Goal: Task Accomplishment & Management: Complete application form

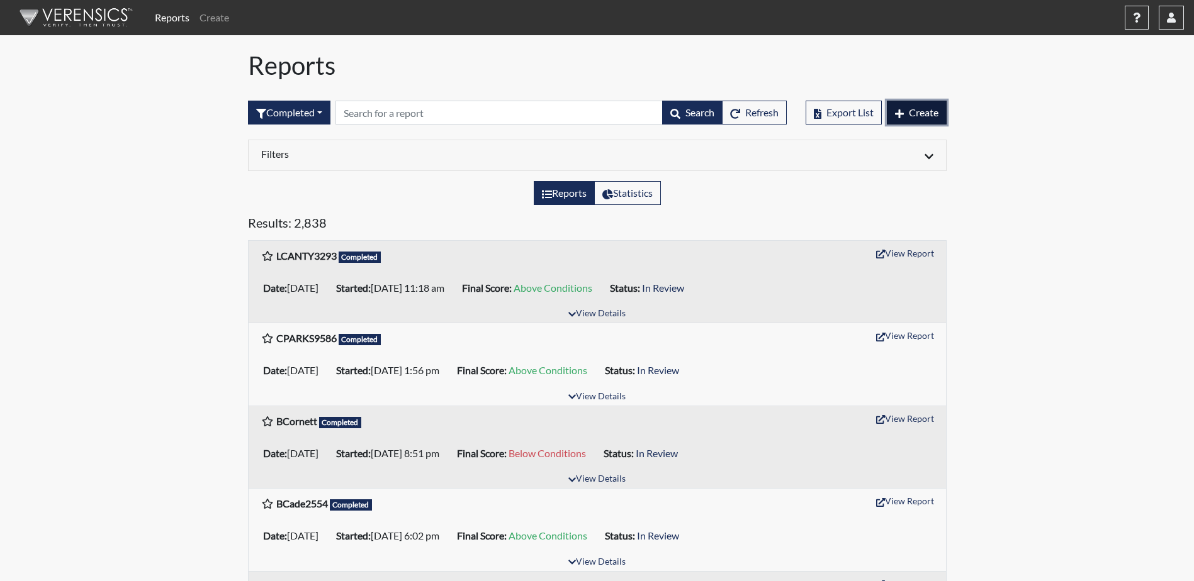
click at [904, 111] on button "Create" at bounding box center [917, 113] width 60 height 24
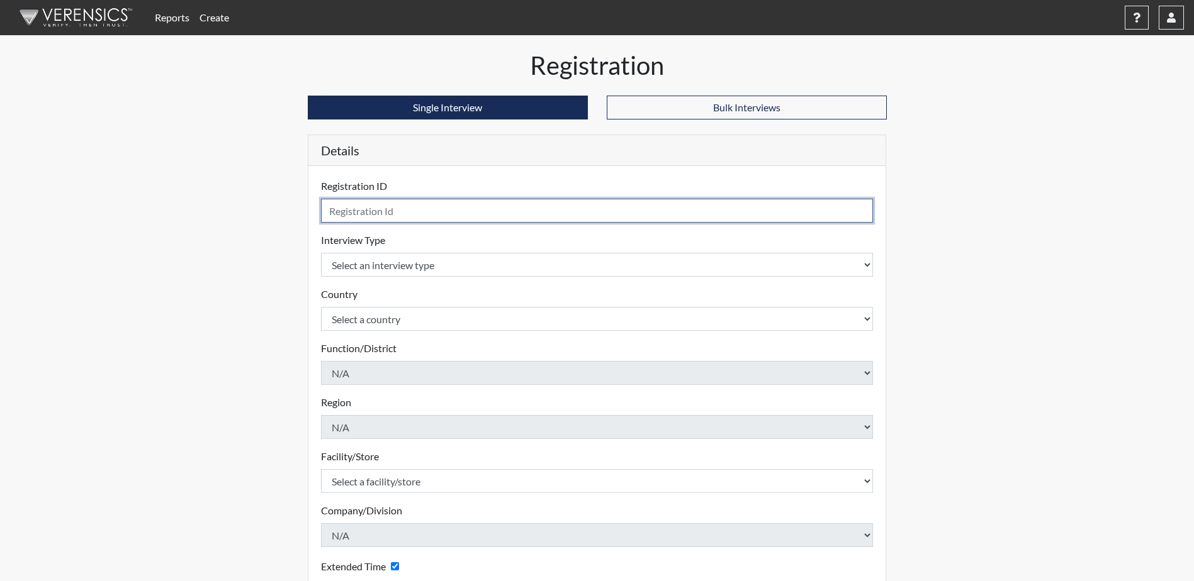
click at [449, 215] on input "text" at bounding box center [597, 211] width 552 height 24
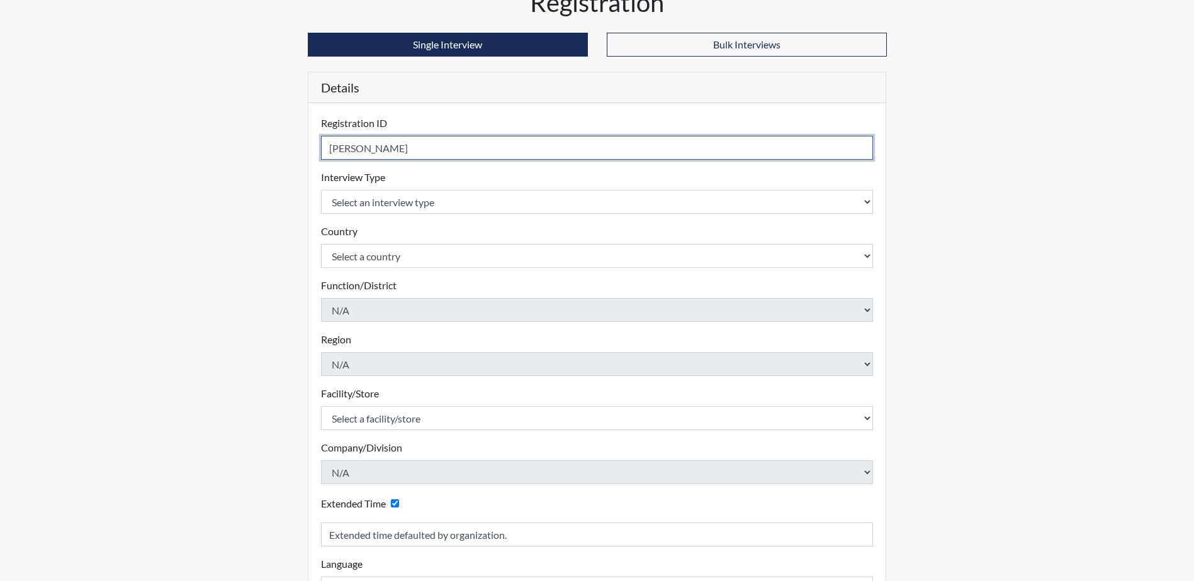
type input "[PERSON_NAME]"
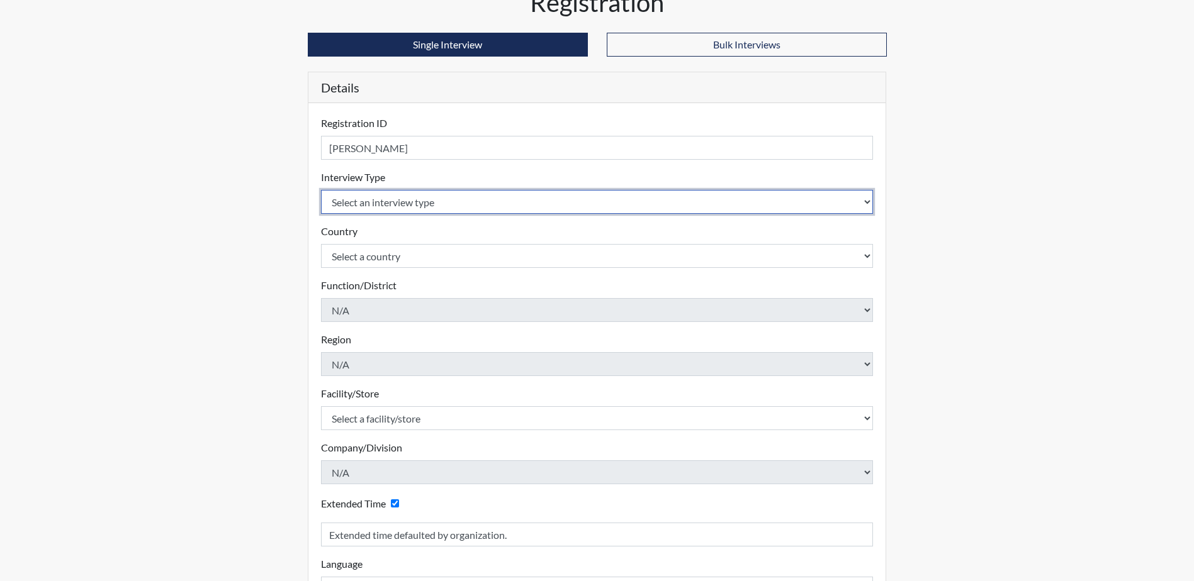
click at [449, 210] on select "Select an interview type Corrections Pre-Employment" at bounding box center [597, 202] width 552 height 24
select select "ff733e93-e1bf-11ea-9c9f-0eff0cf7eb8f"
click at [321, 190] on select "Select an interview type Corrections Pre-Employment" at bounding box center [597, 202] width 552 height 24
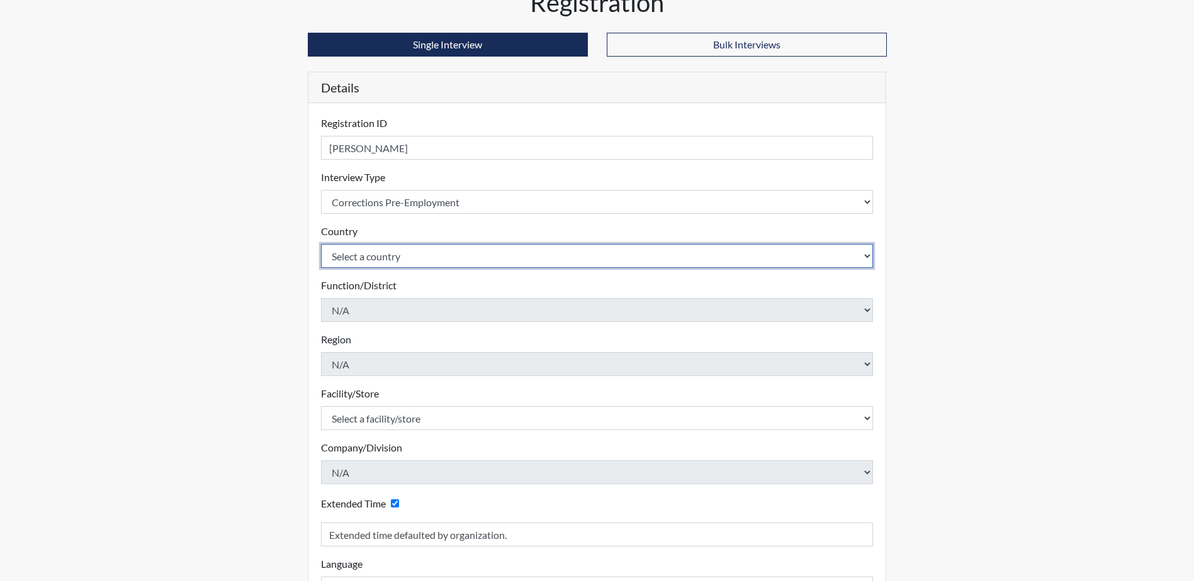
click at [440, 258] on select "Select a country [GEOGRAPHIC_DATA] [GEOGRAPHIC_DATA]" at bounding box center [597, 256] width 552 height 24
select select "united-states-of-[GEOGRAPHIC_DATA]"
click at [321, 244] on select "Select a country [GEOGRAPHIC_DATA] [GEOGRAPHIC_DATA]" at bounding box center [597, 256] width 552 height 24
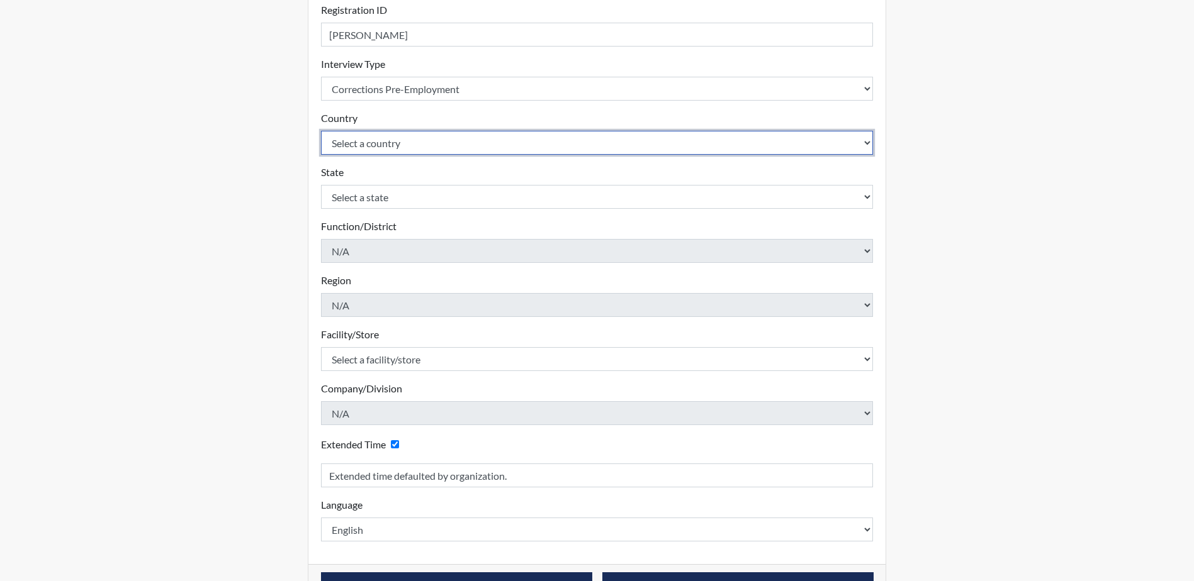
scroll to position [189, 0]
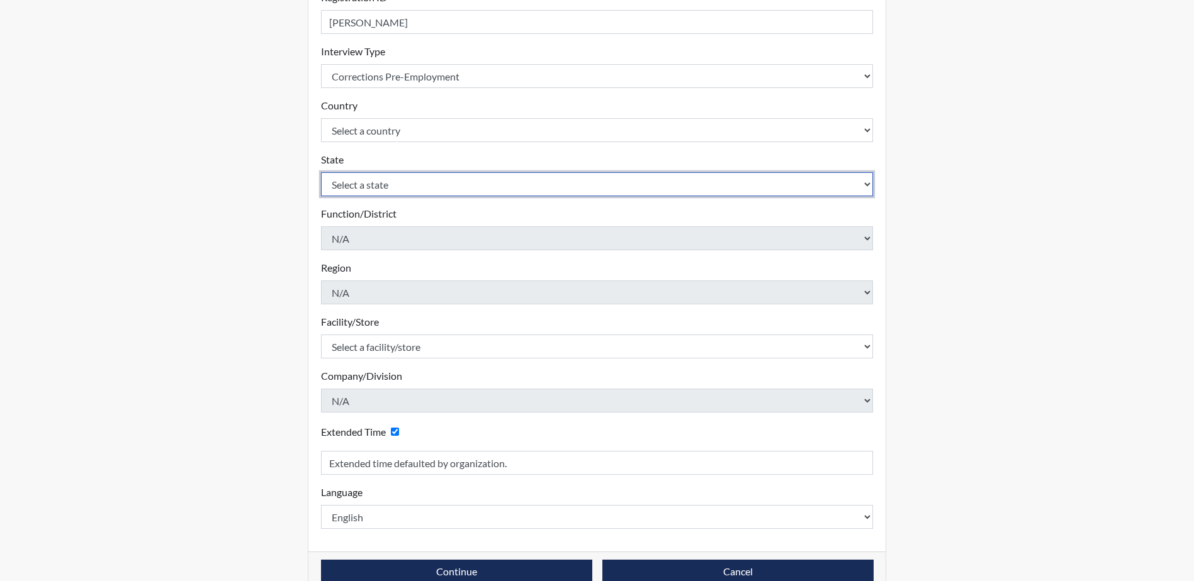
click at [418, 184] on select "Select a state [US_STATE] [US_STATE] [US_STATE] [US_STATE] [US_STATE] [US_STATE…" at bounding box center [597, 184] width 552 height 24
select select "SC"
click at [321, 172] on select "Select a state [US_STATE] [US_STATE] [US_STATE] [US_STATE] [US_STATE] [US_STATE…" at bounding box center [597, 184] width 552 height 24
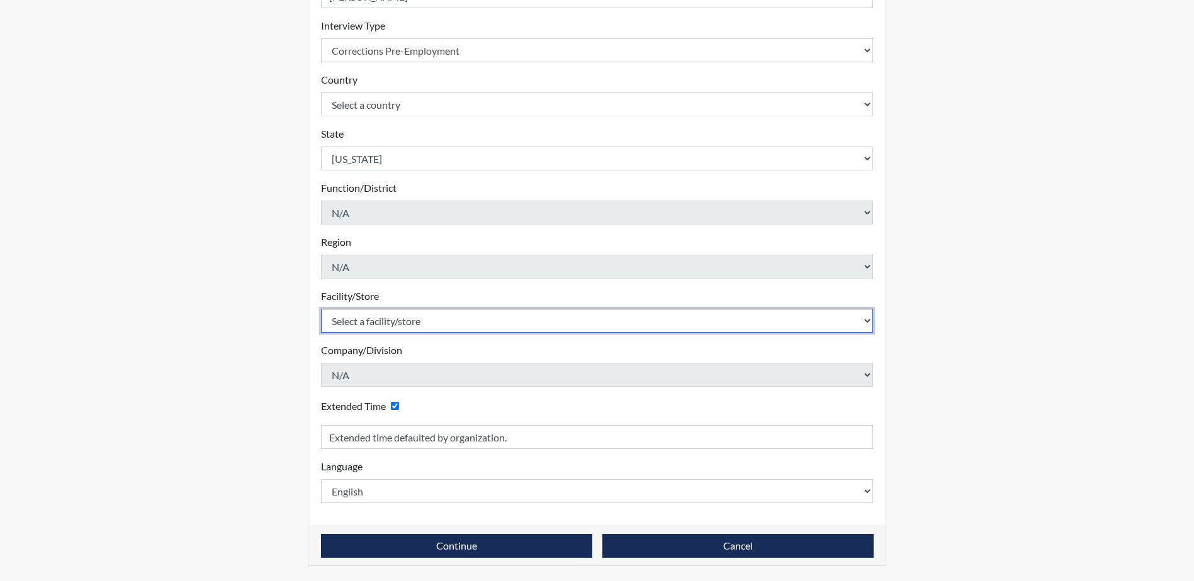
click at [401, 320] on select "Select a facility/store [GEOGRAPHIC_DATA] CI Broad River CI [PERSON_NAME] CI Di…" at bounding box center [597, 321] width 552 height 24
select select "61ab0ec9-3915-4257-bc03-7b4f61d7e4e7"
click at [321, 309] on select "Select a facility/store [GEOGRAPHIC_DATA] CI Broad River CI [PERSON_NAME] CI Di…" at bounding box center [597, 321] width 552 height 24
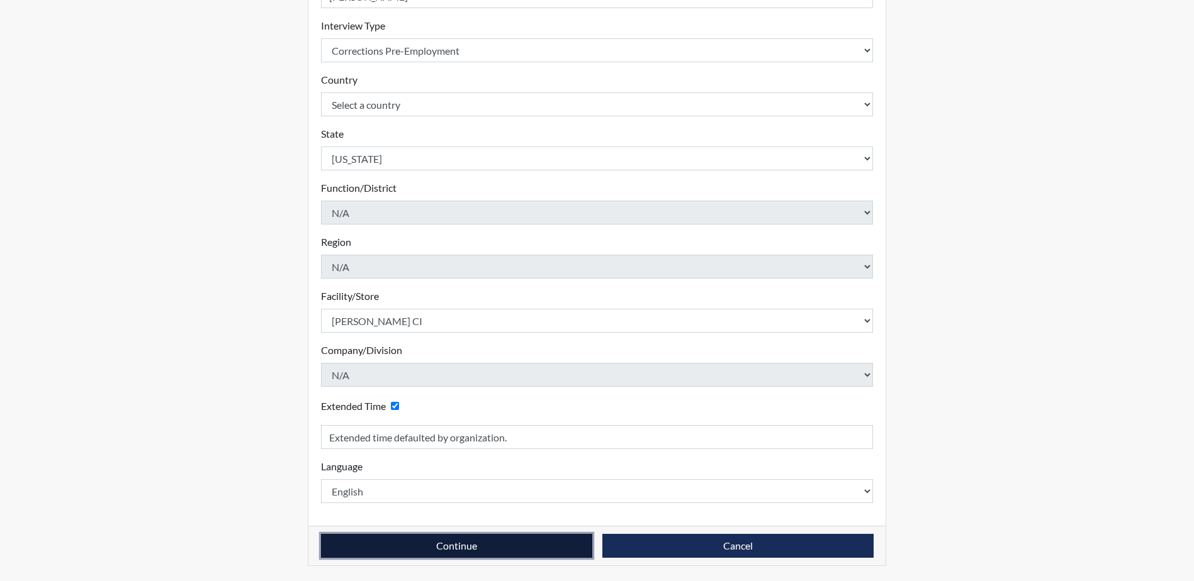
click at [437, 547] on button "Continue" at bounding box center [456, 546] width 271 height 24
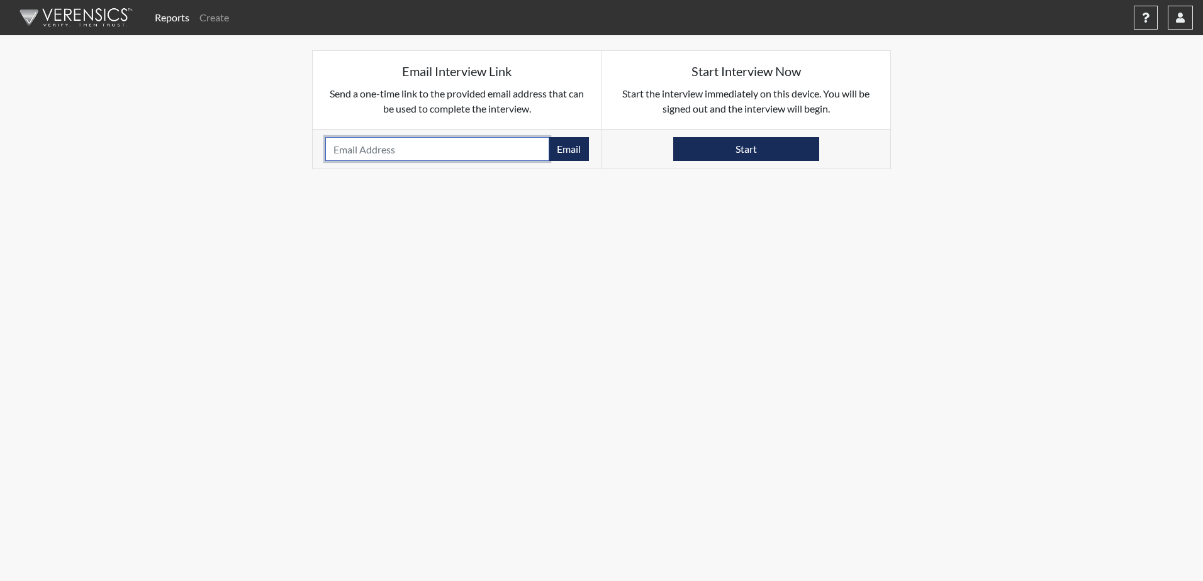
click at [398, 155] on input "email" at bounding box center [437, 149] width 224 height 24
click at [379, 146] on input "[EMAIL_ADDRESS][DOMAIN_NAME]" at bounding box center [437, 149] width 224 height 24
type input "[EMAIL_ADDRESS][DOMAIN_NAME]"
click at [578, 155] on button "Email" at bounding box center [569, 149] width 40 height 24
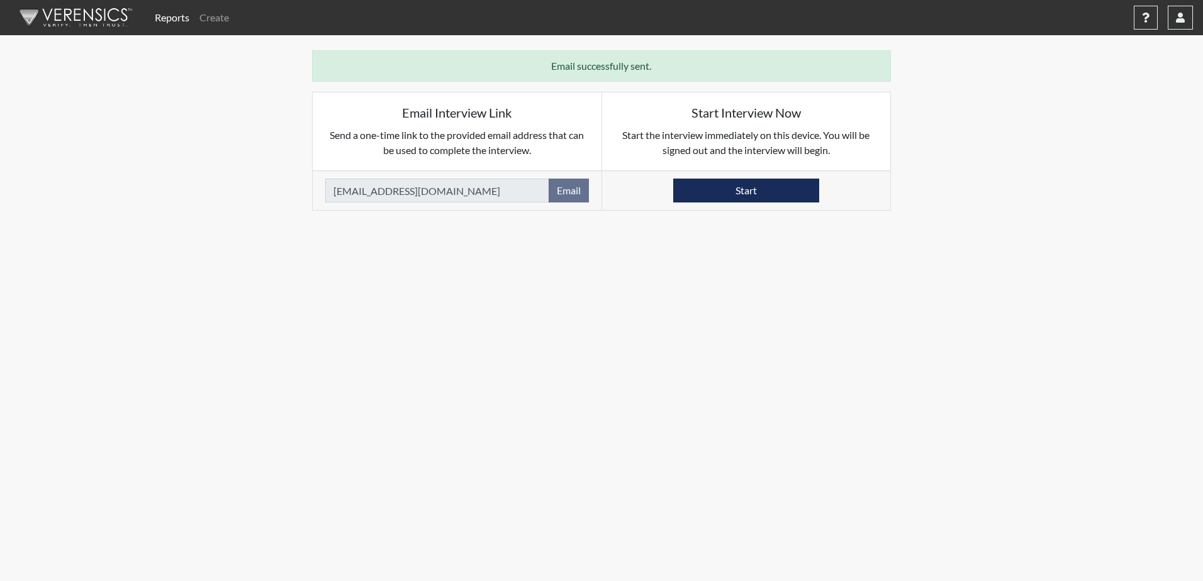
click at [57, 21] on img at bounding box center [73, 18] width 145 height 38
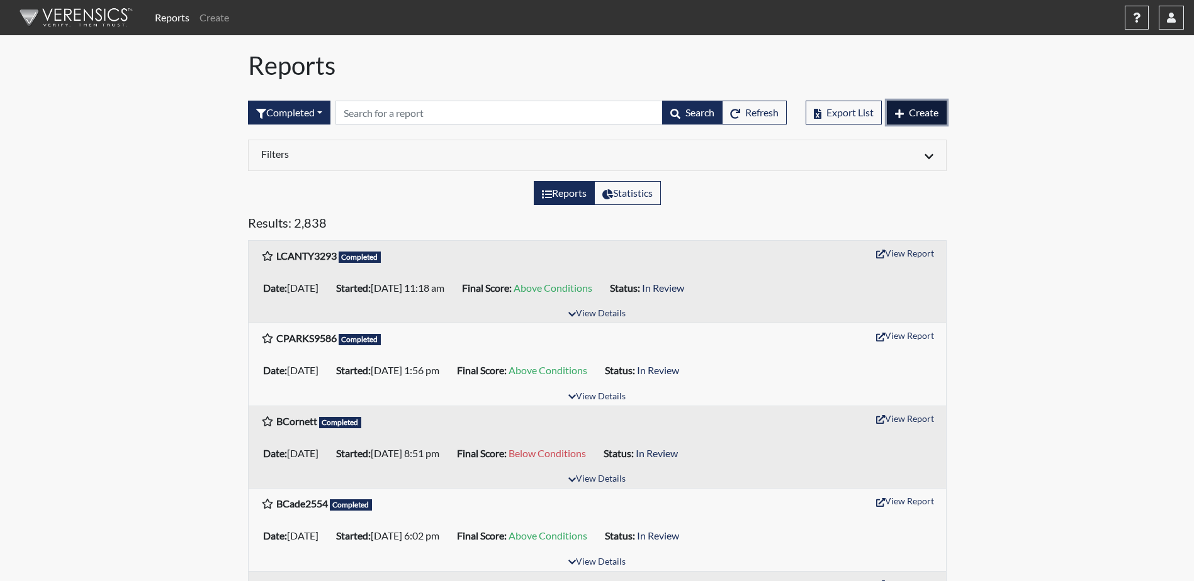
click at [921, 112] on span "Create" at bounding box center [924, 112] width 30 height 12
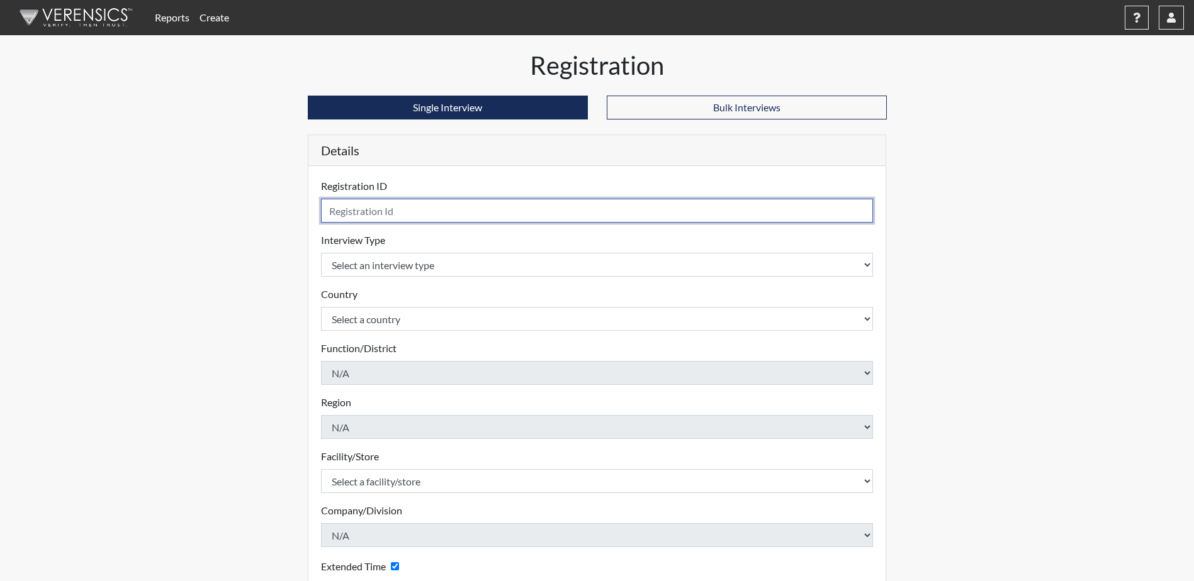
click at [386, 215] on input "text" at bounding box center [597, 211] width 552 height 24
type input "[PERSON_NAME] 8102"
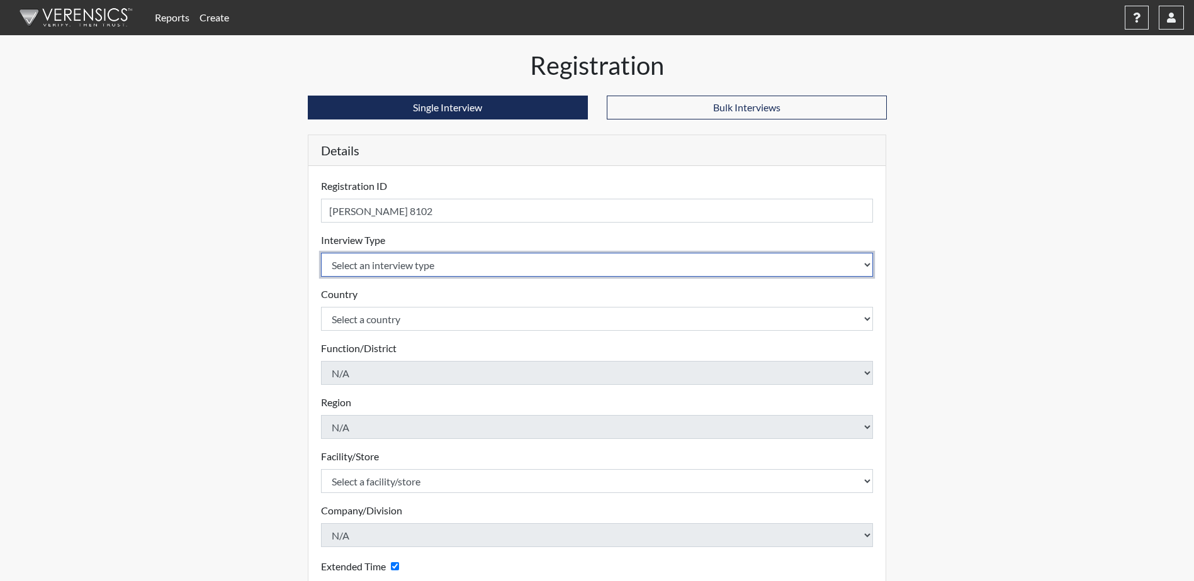
click at [409, 266] on select "Select an interview type Corrections Pre-Employment" at bounding box center [597, 265] width 552 height 24
select select "ff733e93-e1bf-11ea-9c9f-0eff0cf7eb8f"
click at [321, 253] on select "Select an interview type Corrections Pre-Employment" at bounding box center [597, 265] width 552 height 24
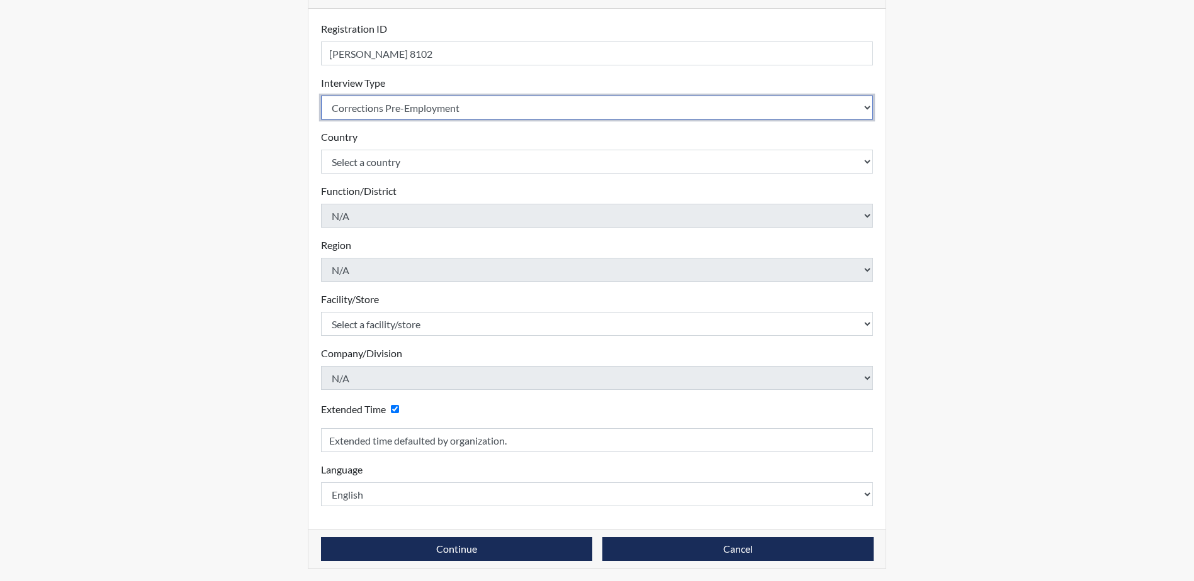
scroll to position [160, 0]
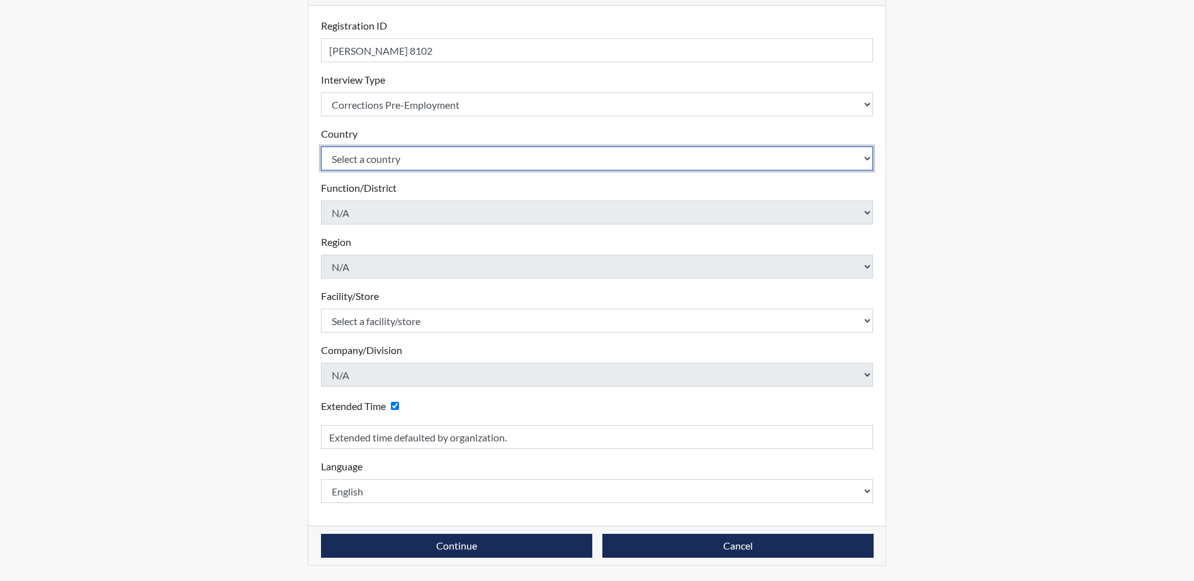
click at [411, 157] on select "Select a country [GEOGRAPHIC_DATA] [GEOGRAPHIC_DATA]" at bounding box center [597, 159] width 552 height 24
select select "united-states-of-[GEOGRAPHIC_DATA]"
click at [321, 147] on select "Select a country [GEOGRAPHIC_DATA] [GEOGRAPHIC_DATA]" at bounding box center [597, 159] width 552 height 24
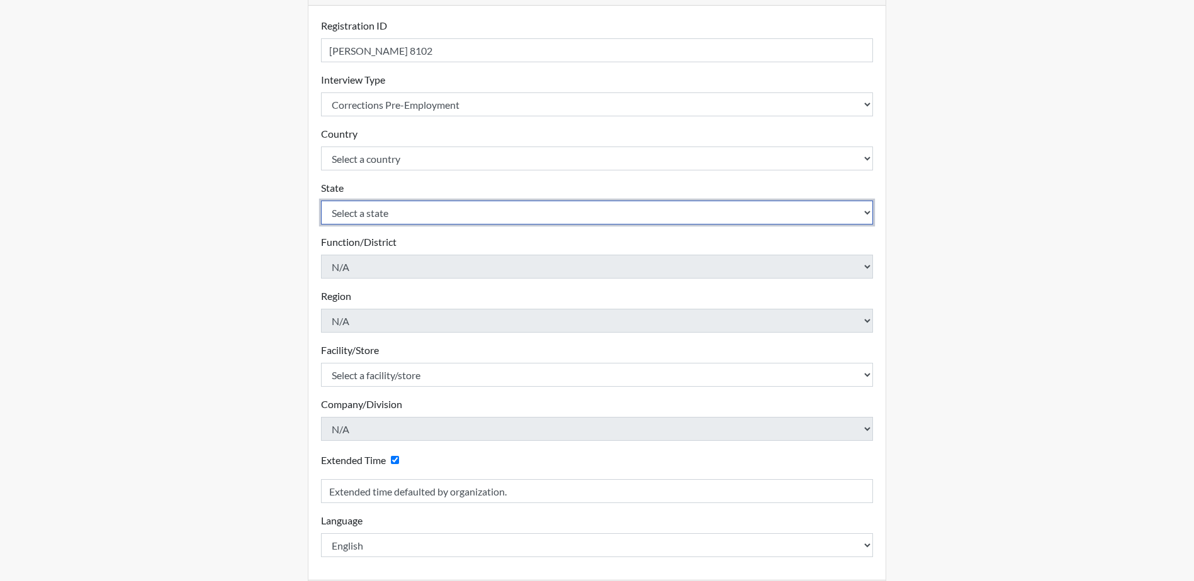
click at [398, 211] on select "Select a state [US_STATE] [US_STATE] [US_STATE] [US_STATE] [US_STATE] [US_STATE…" at bounding box center [597, 213] width 552 height 24
select select "SC"
click at [321, 201] on select "Select a state [US_STATE] [US_STATE] [US_STATE] [US_STATE] [US_STATE] [US_STATE…" at bounding box center [597, 213] width 552 height 24
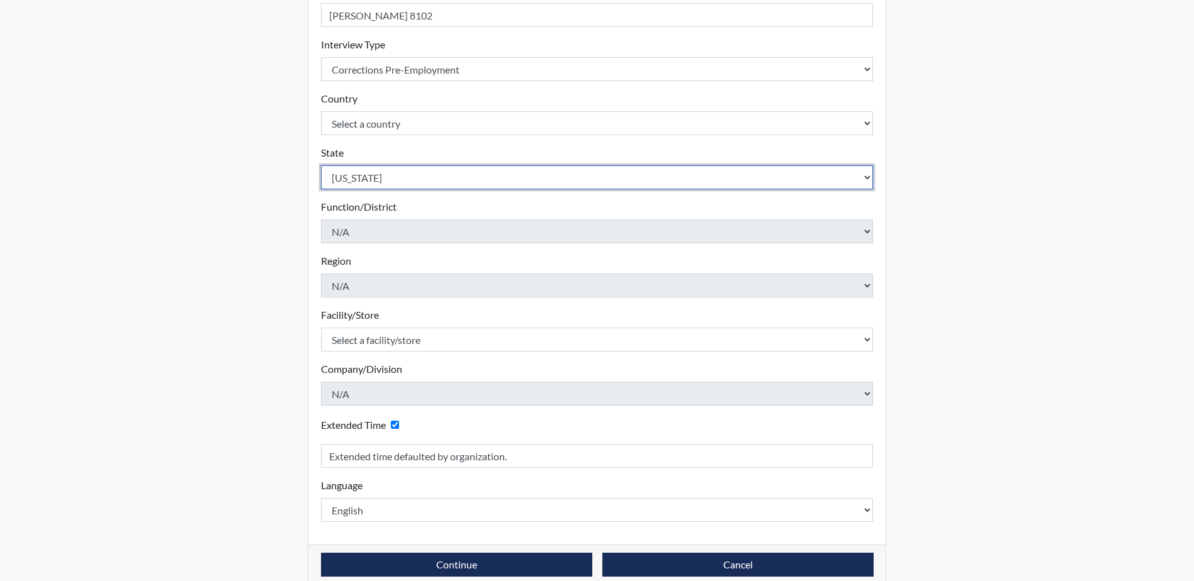
scroll to position [215, 0]
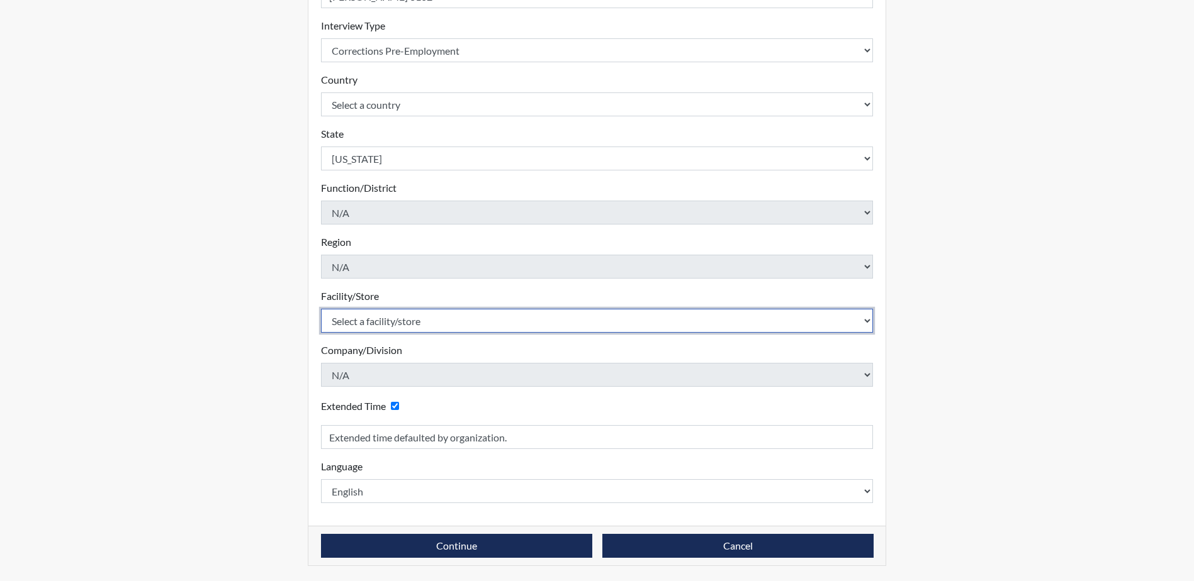
click at [501, 324] on select "Select a facility/store [GEOGRAPHIC_DATA] CI Broad River CI [PERSON_NAME] CI Di…" at bounding box center [597, 321] width 552 height 24
select select "20b018dc-91d8-4e74-bf16-47765ed623e6"
click at [321, 309] on select "Select a facility/store [GEOGRAPHIC_DATA] CI Broad River CI [PERSON_NAME] CI Di…" at bounding box center [597, 321] width 552 height 24
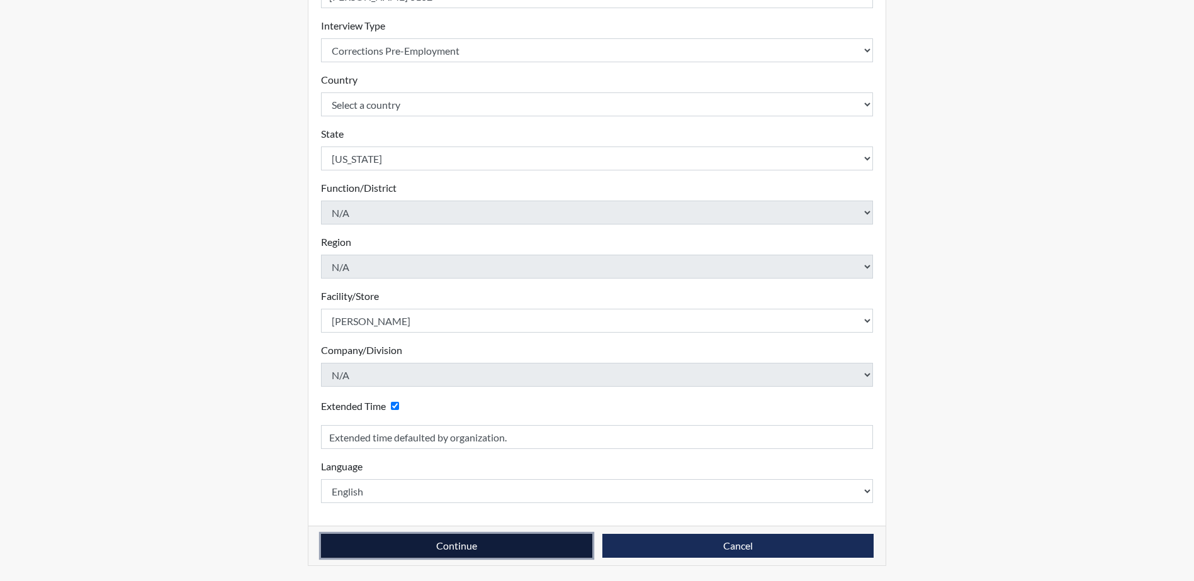
click at [503, 547] on button "Continue" at bounding box center [456, 546] width 271 height 24
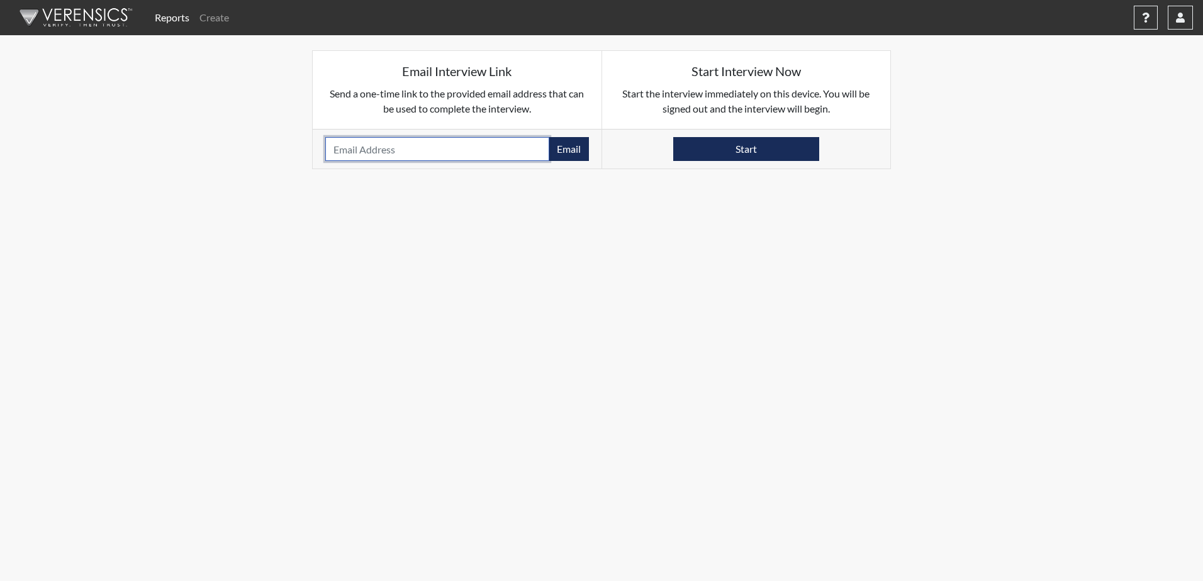
click at [500, 153] on input "email" at bounding box center [437, 149] width 224 height 24
type input "[EMAIL_ADDRESS][DOMAIN_NAME]"
click at [574, 155] on button "Email" at bounding box center [569, 149] width 40 height 24
